Goal: Navigation & Orientation: Go to known website

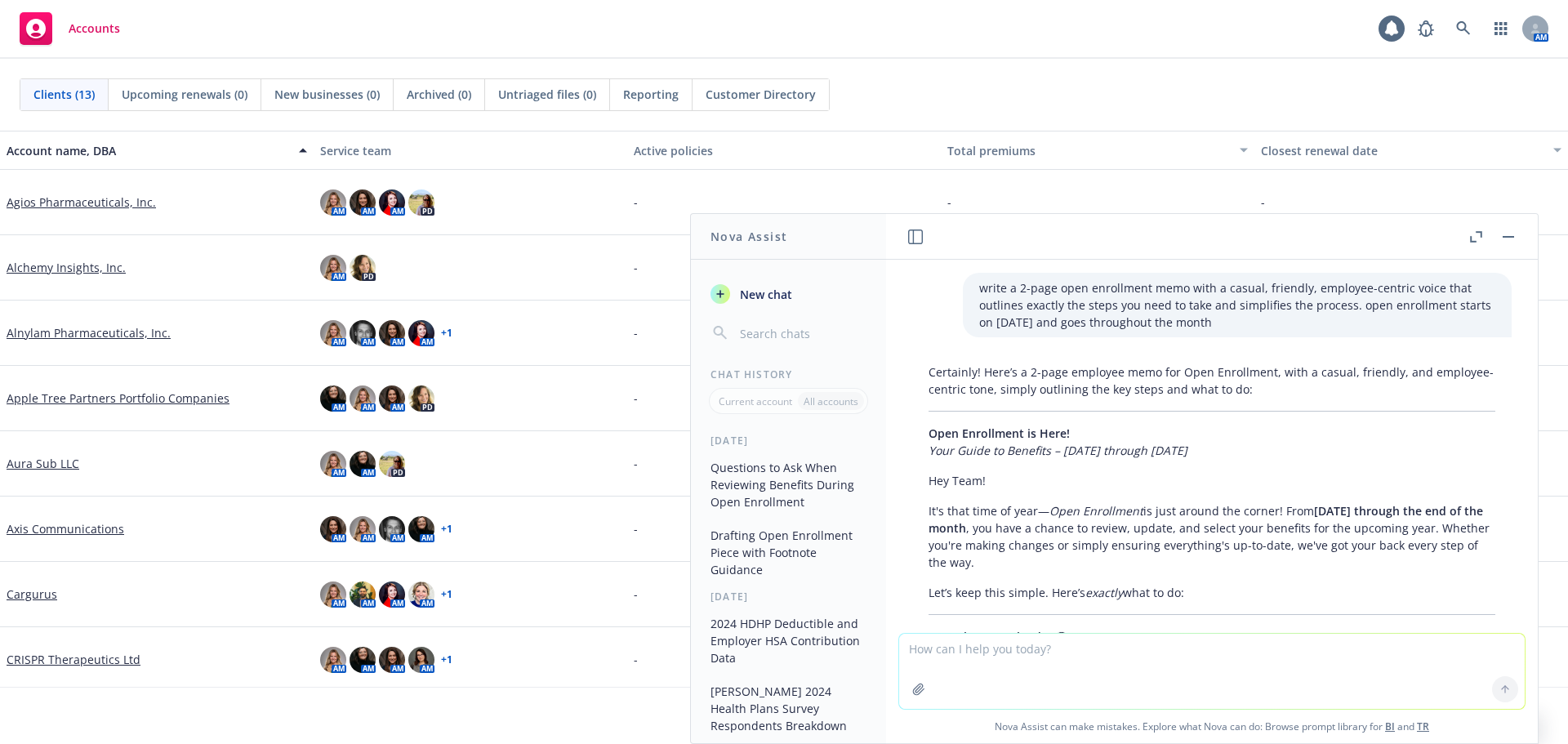
scroll to position [3591, 0]
